Goal: Submit feedback/report problem: Submit feedback/report problem

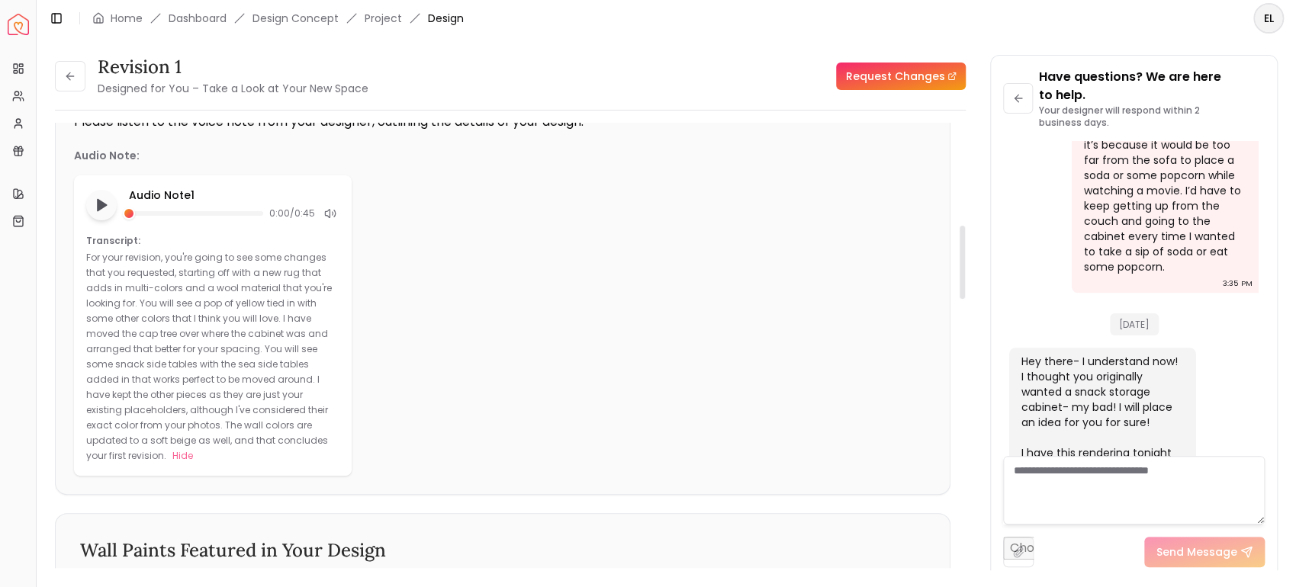
scroll to position [711, 0]
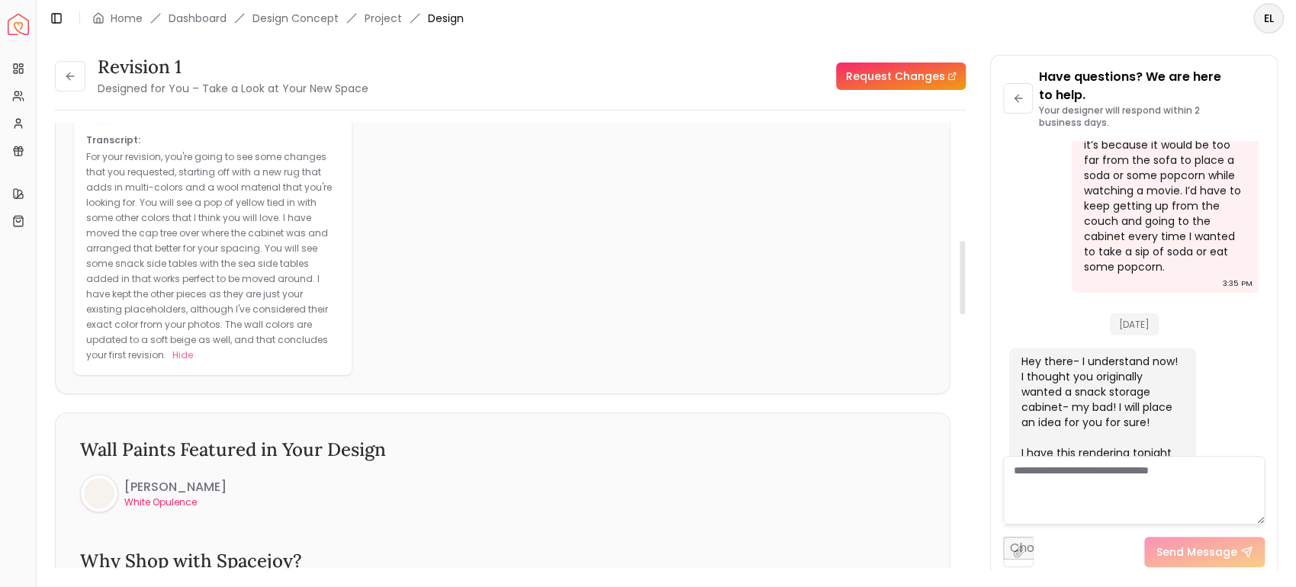
paste textarea "**********"
type textarea "**********"
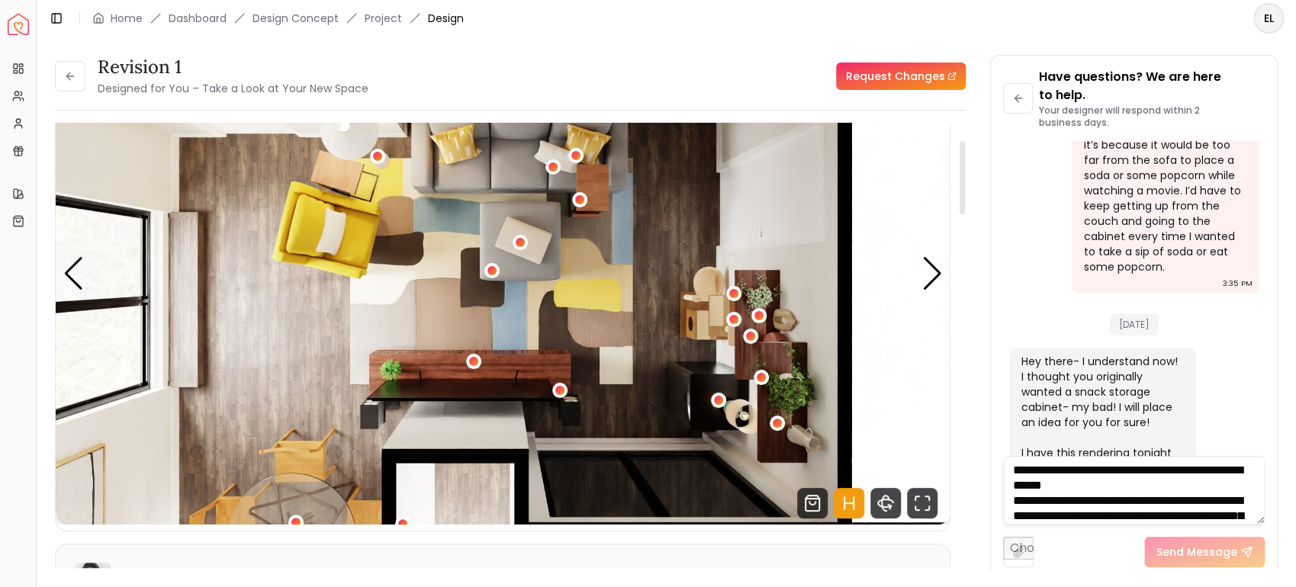
scroll to position [7, 0]
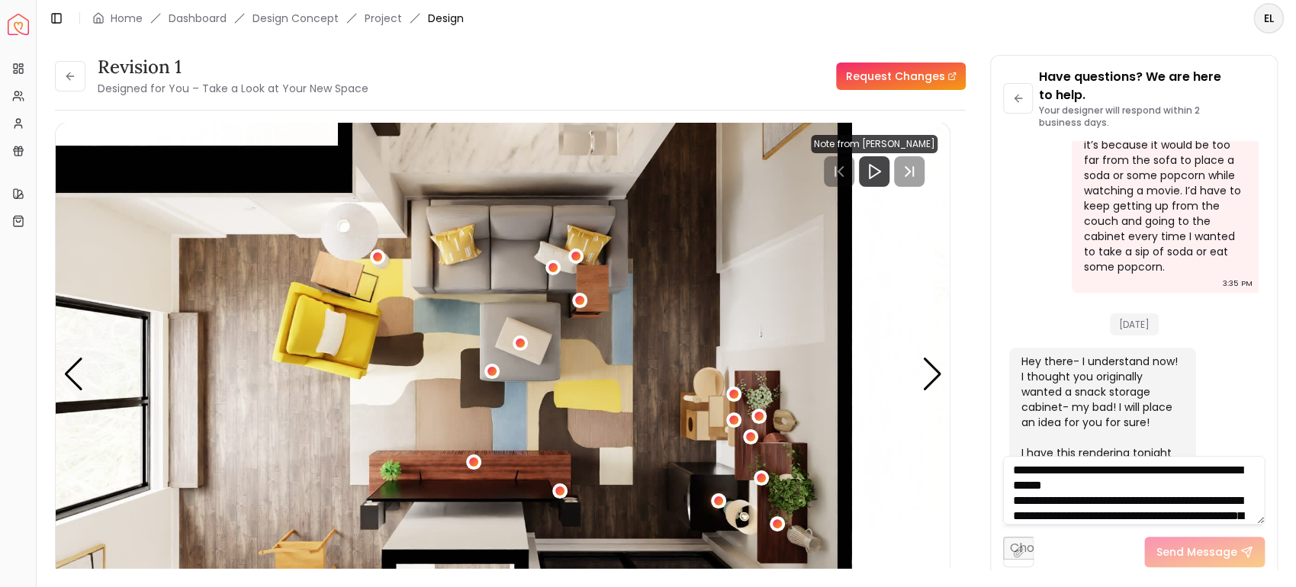
click at [919, 80] on link "Request Changes" at bounding box center [901, 76] width 130 height 27
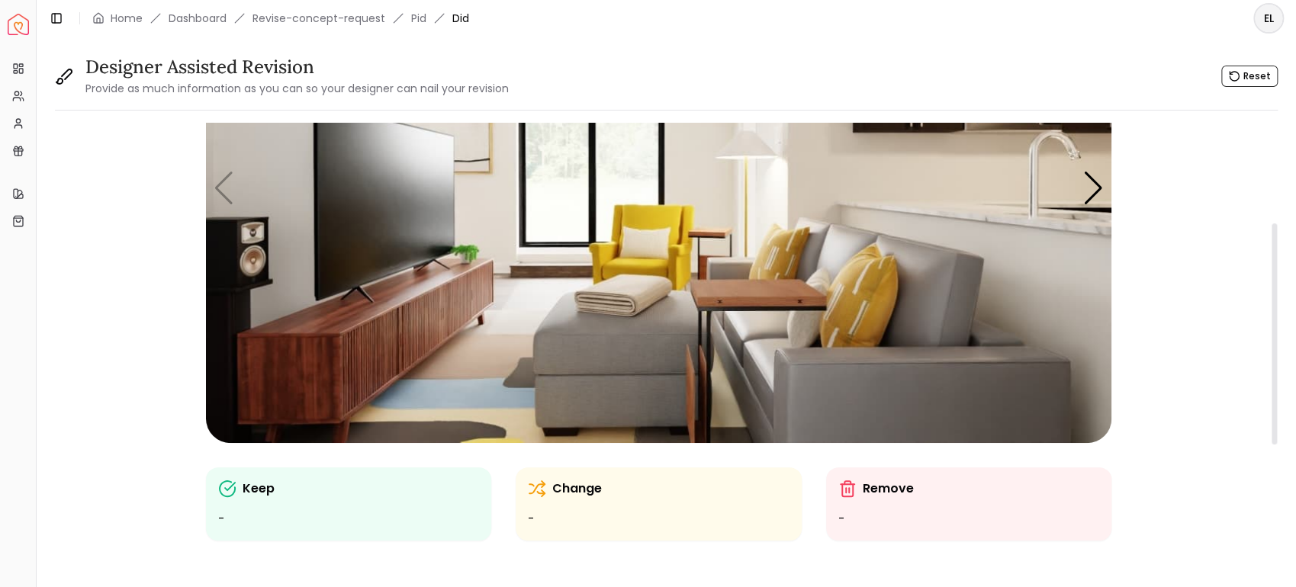
scroll to position [201, 0]
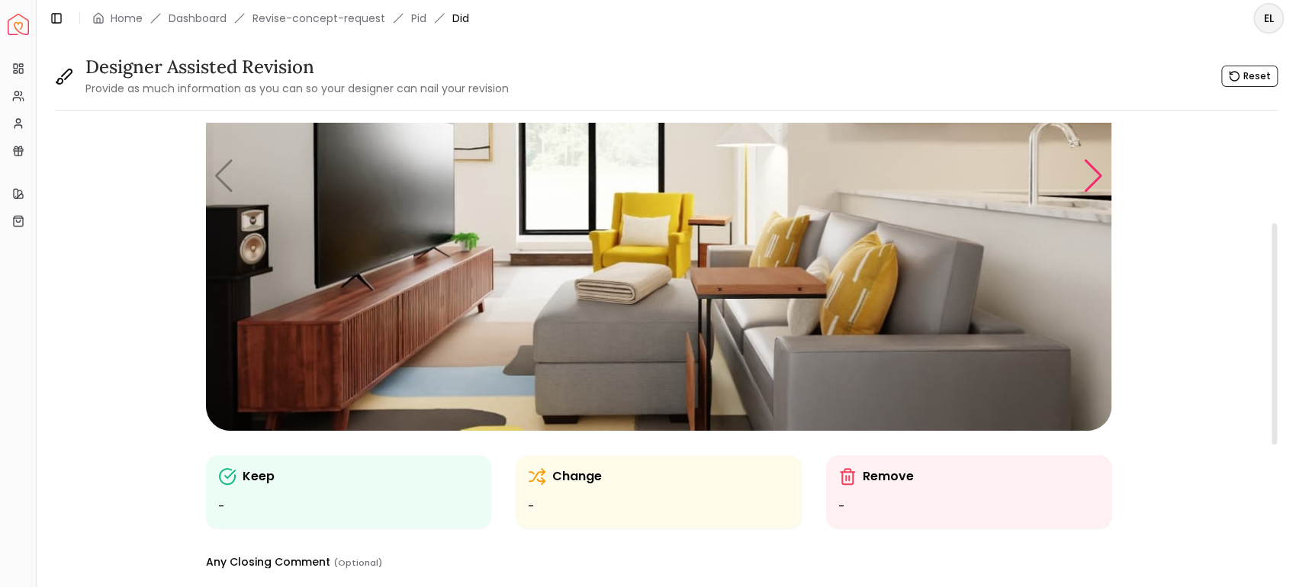
click at [1089, 188] on div "Next slide" at bounding box center [1093, 176] width 21 height 34
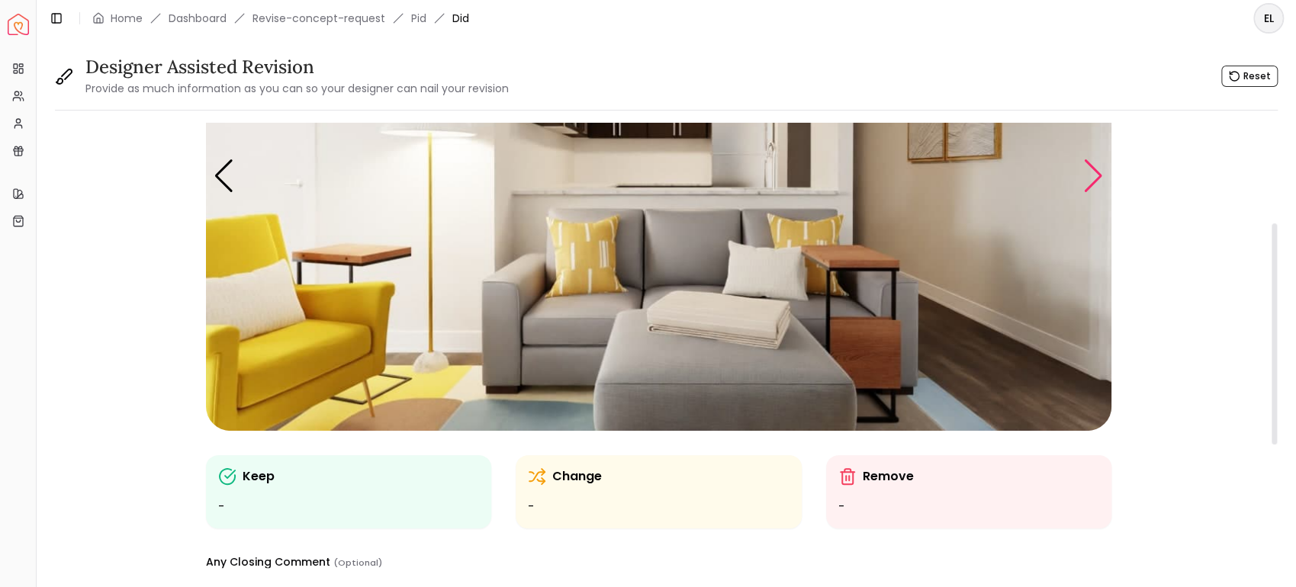
click at [1094, 171] on div "Next slide" at bounding box center [1093, 176] width 21 height 34
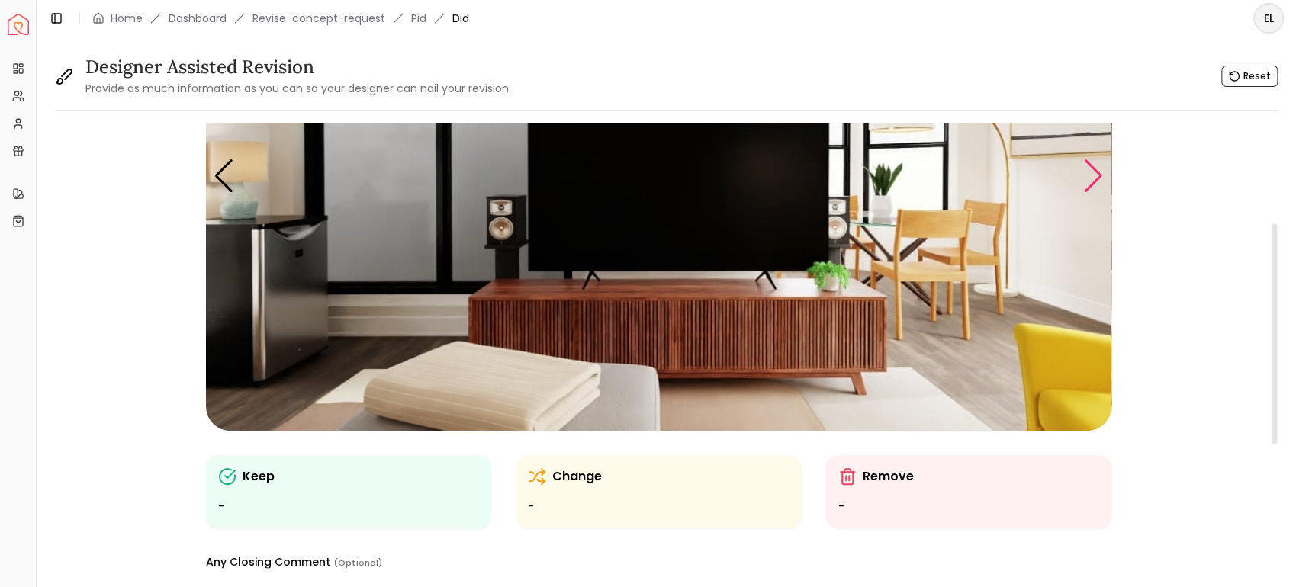
click at [1097, 180] on div "Next slide" at bounding box center [1093, 176] width 21 height 34
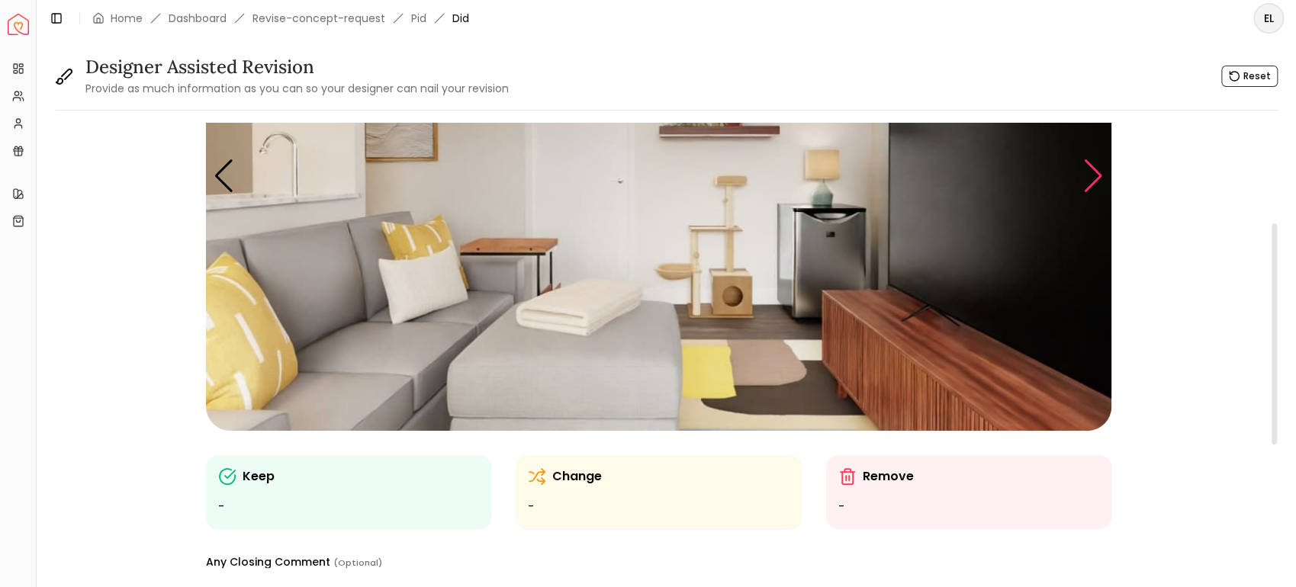
click at [1091, 188] on div "Next slide" at bounding box center [1093, 176] width 21 height 34
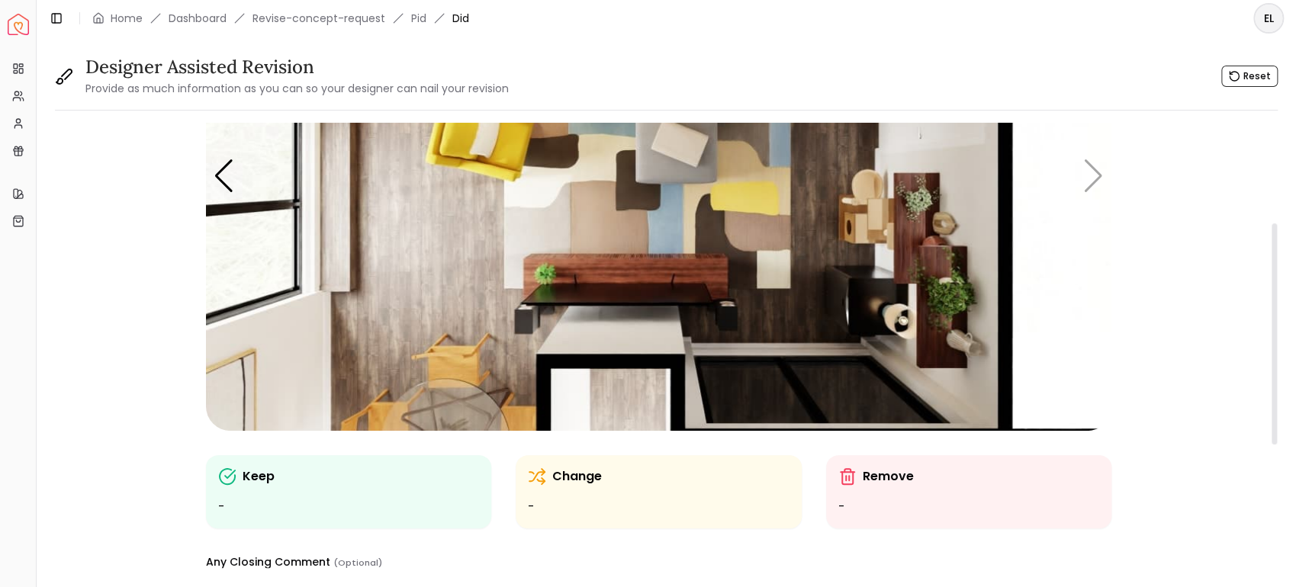
click at [697, 222] on img "5 / 5" at bounding box center [658, 175] width 905 height 509
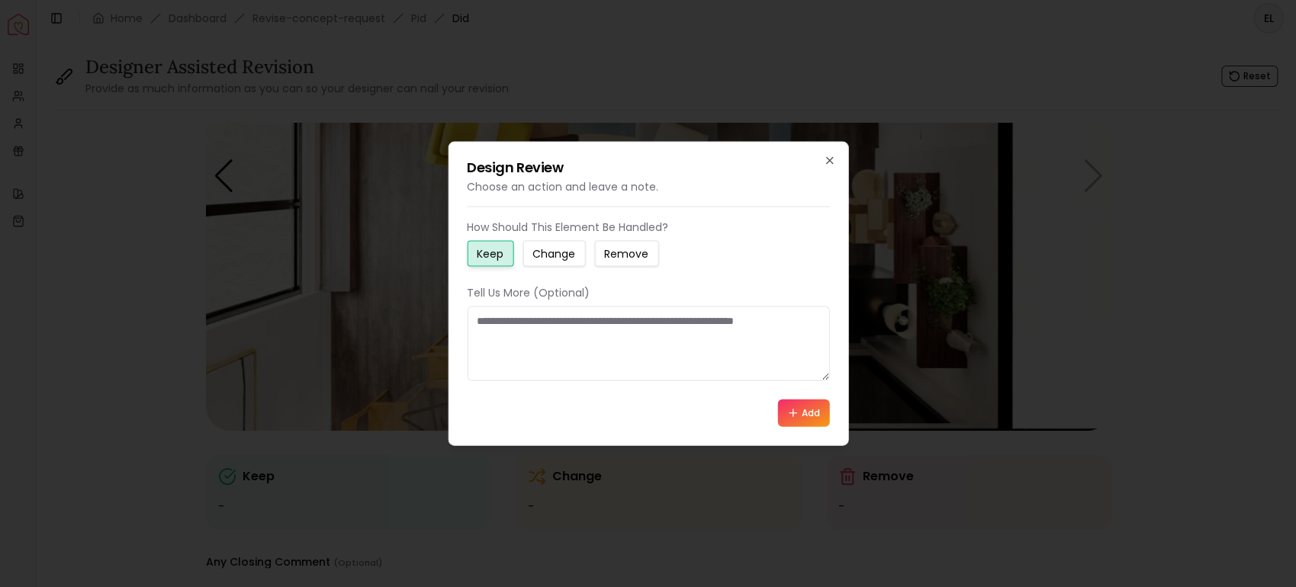
click at [542, 255] on small "Change" at bounding box center [553, 253] width 43 height 15
click at [580, 348] on textarea at bounding box center [648, 344] width 362 height 75
paste textarea "**********"
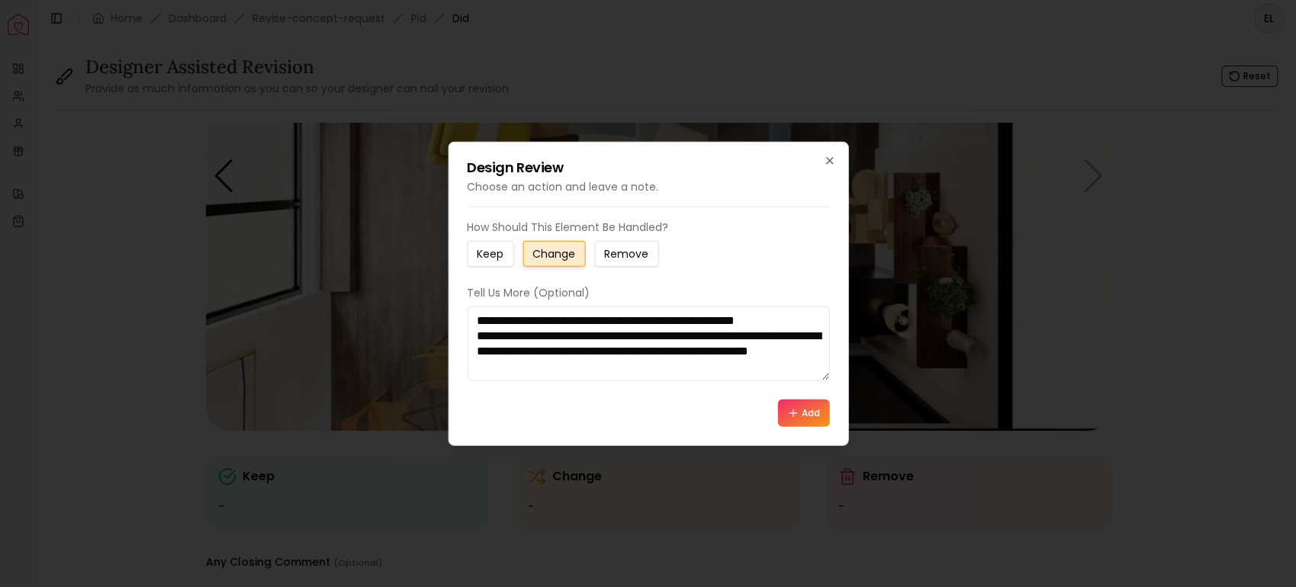
drag, startPoint x: 477, startPoint y: 315, endPoint x: 798, endPoint y: 323, distance: 320.4
click at [798, 323] on textarea "**********" at bounding box center [648, 344] width 362 height 75
type textarea "**********"
click at [796, 412] on icon at bounding box center [792, 412] width 12 height 12
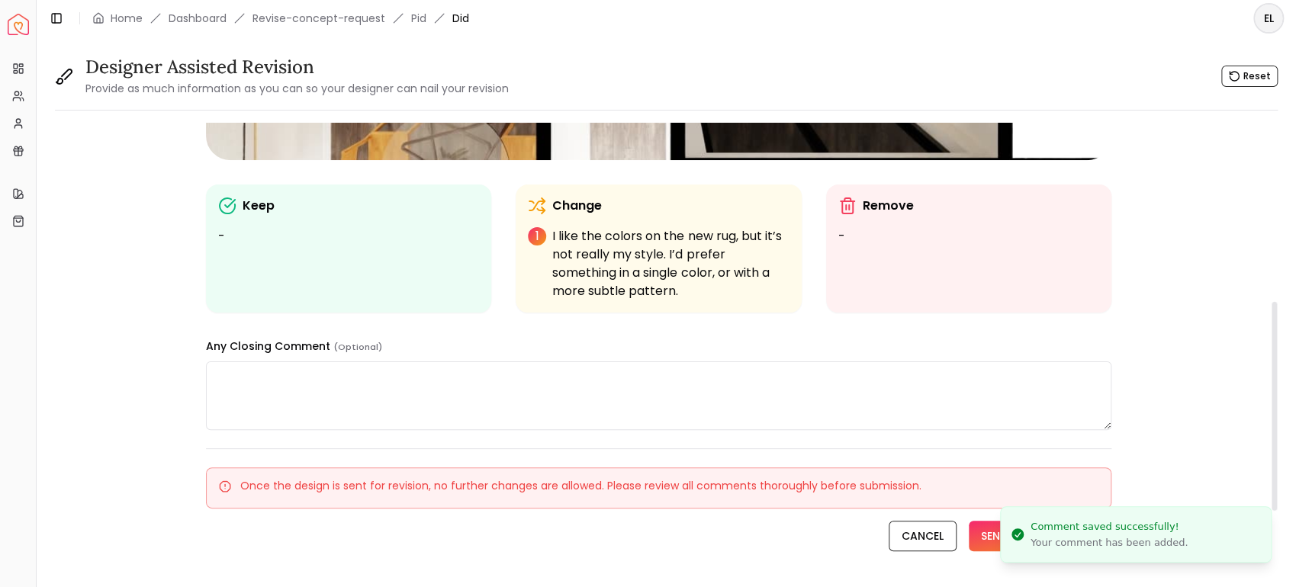
scroll to position [503, 0]
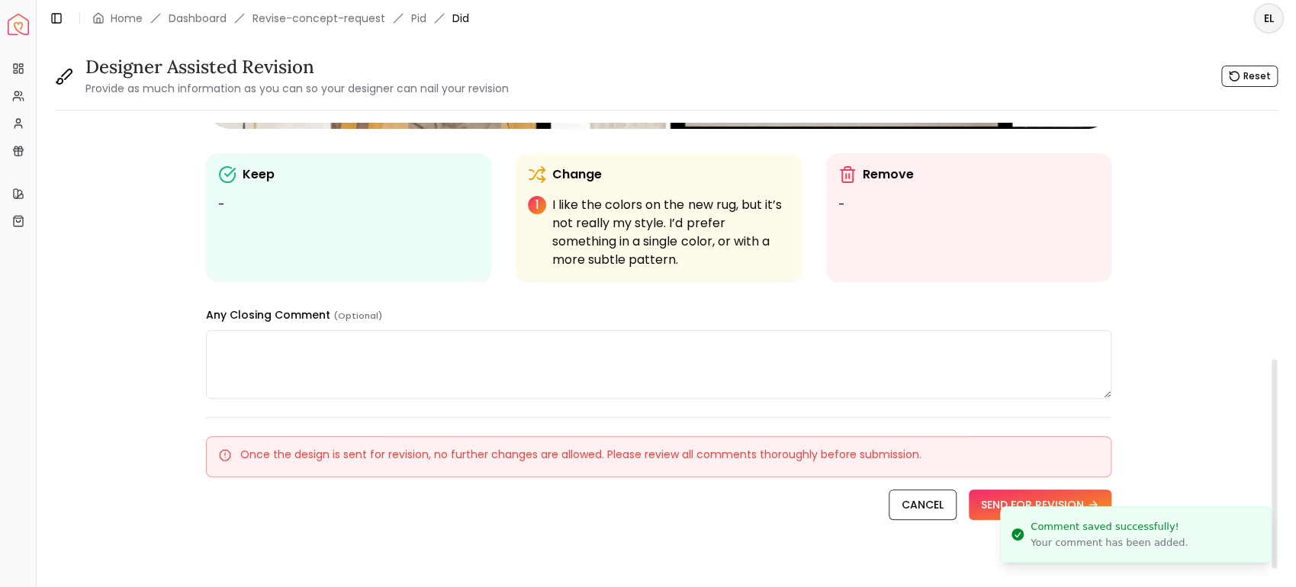
click at [650, 367] on textarea at bounding box center [658, 364] width 905 height 69
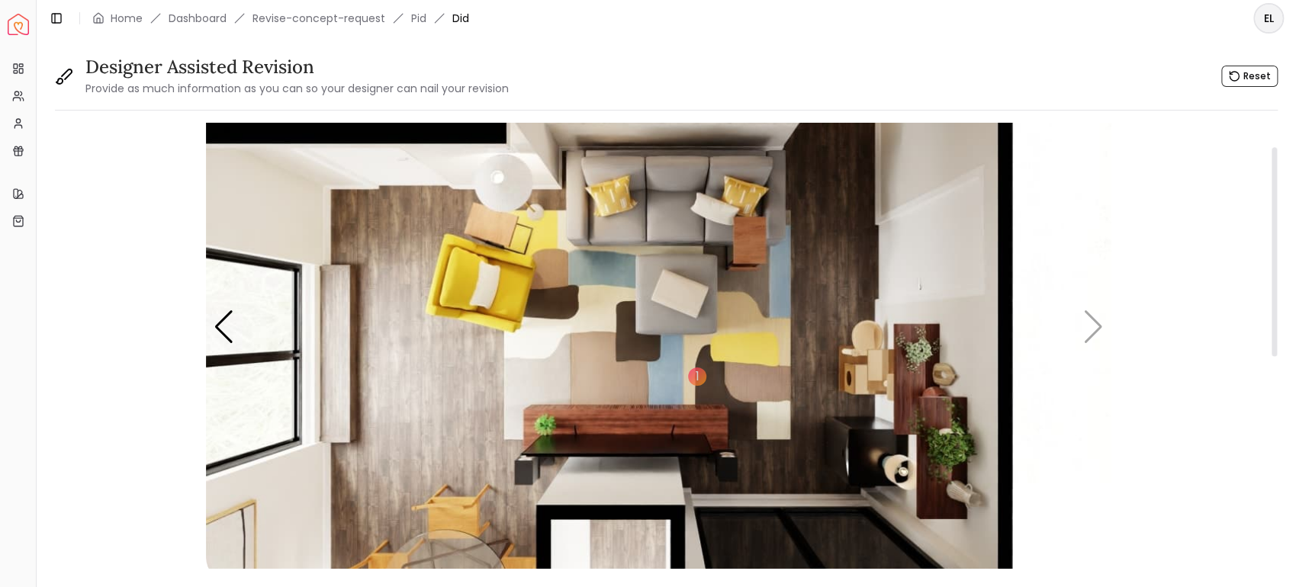
scroll to position [101, 0]
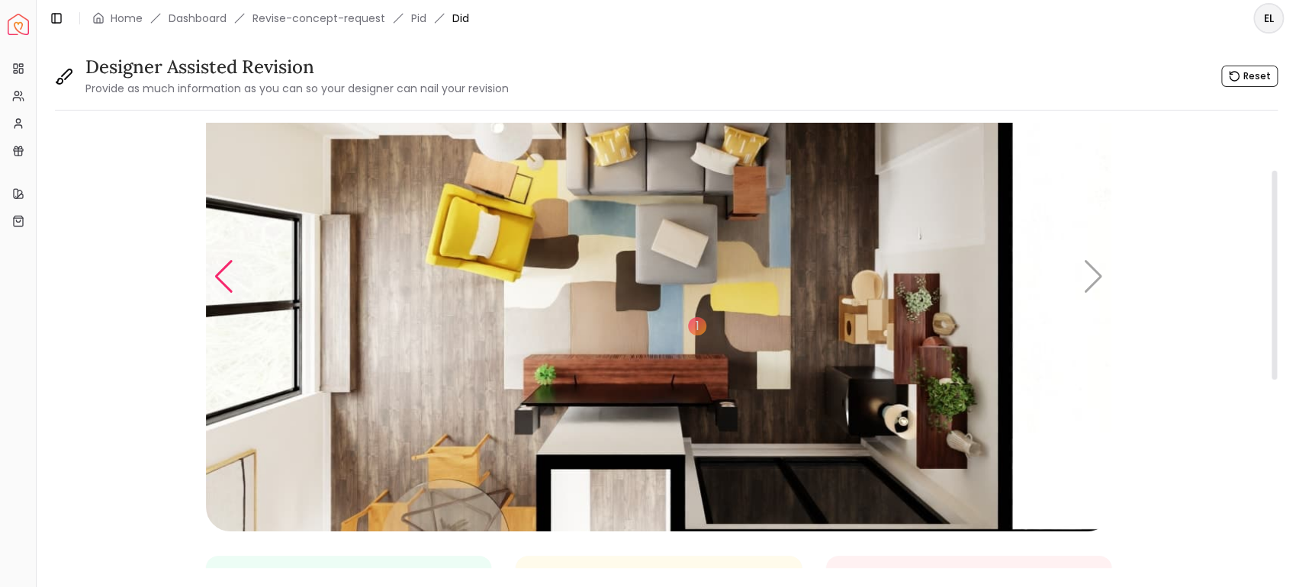
click at [226, 287] on div "Previous slide" at bounding box center [224, 277] width 21 height 34
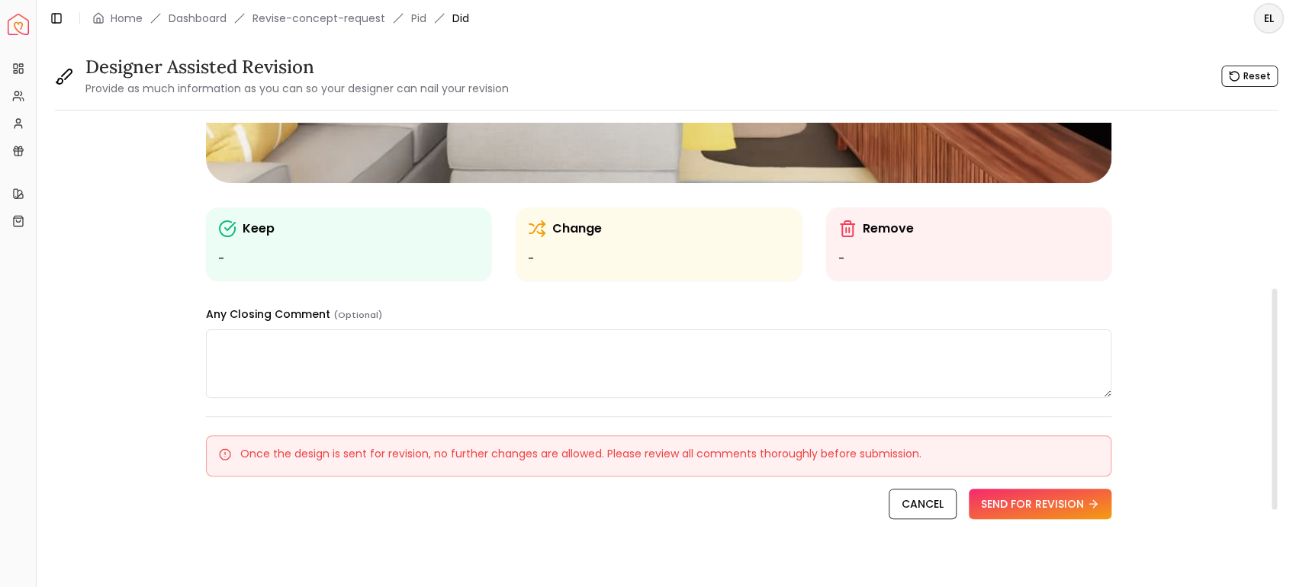
scroll to position [473, 0]
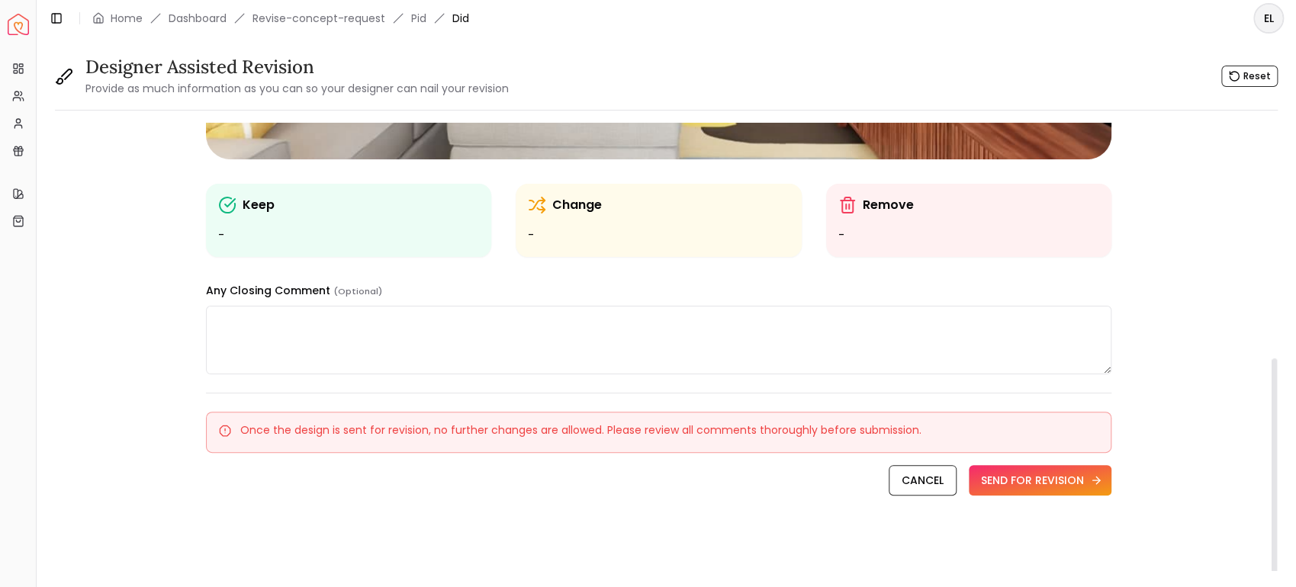
click at [1044, 471] on button "SEND FOR REVISION" at bounding box center [1039, 480] width 143 height 31
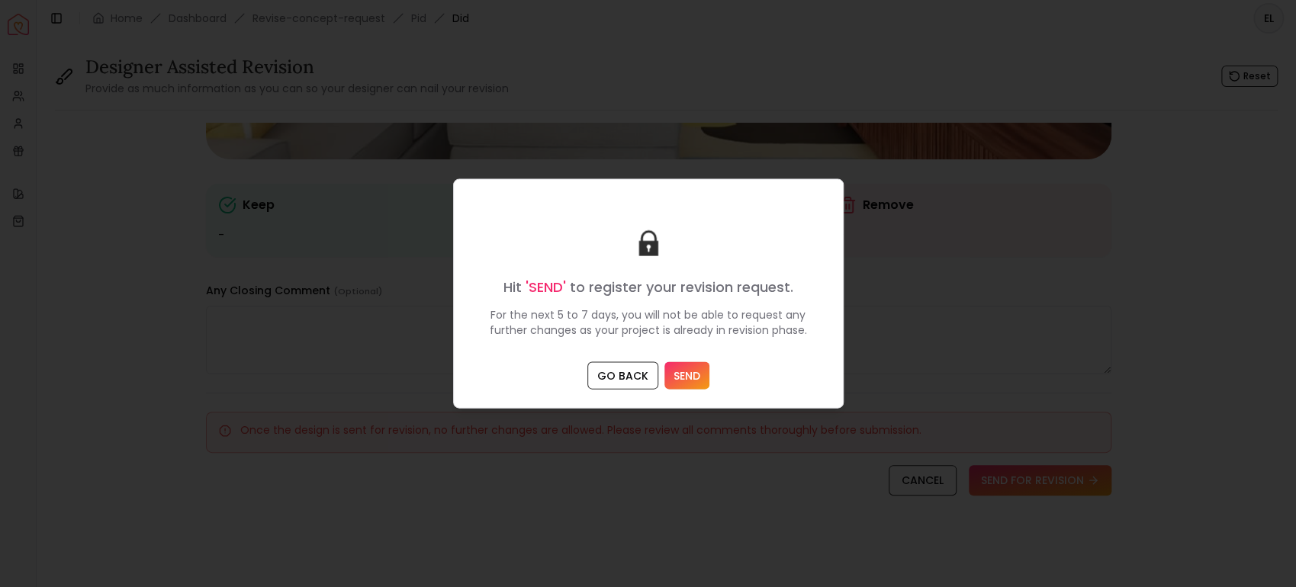
click at [695, 380] on button "SEND" at bounding box center [686, 375] width 45 height 27
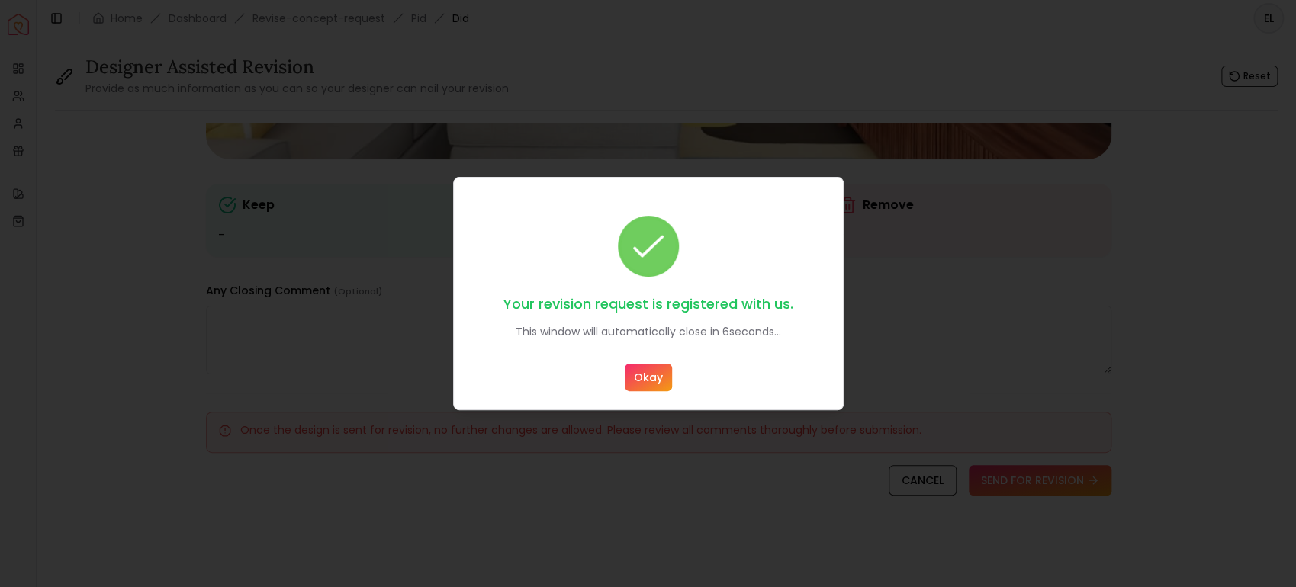
click at [649, 377] on button "Okay" at bounding box center [648, 377] width 47 height 27
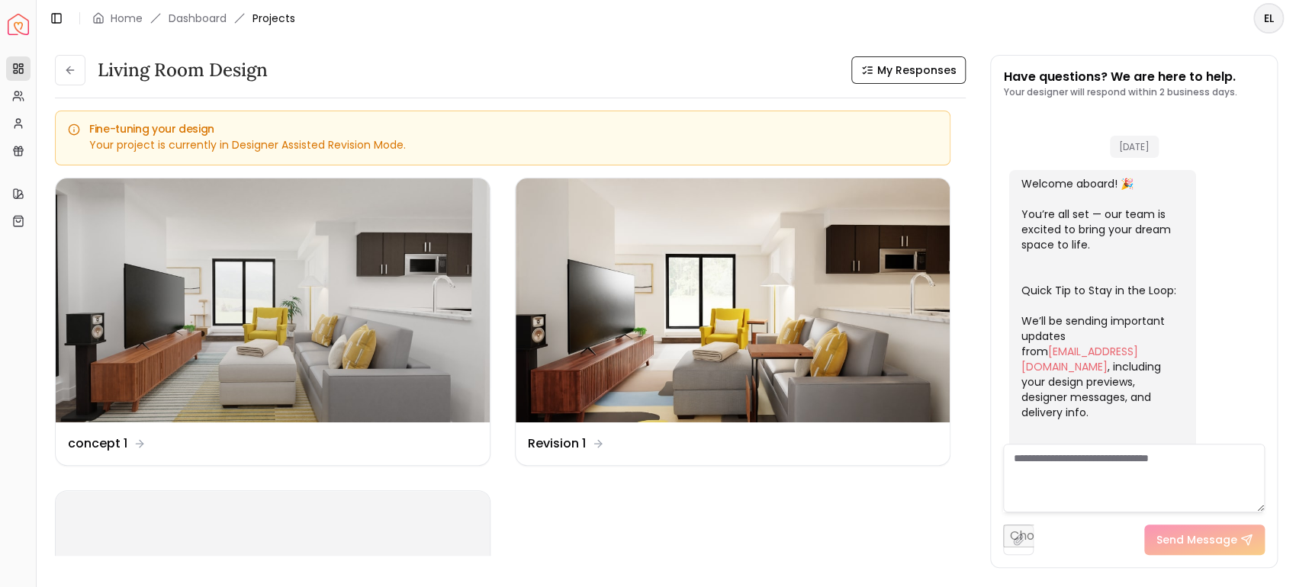
scroll to position [4214, 0]
